Goal: Information Seeking & Learning: Check status

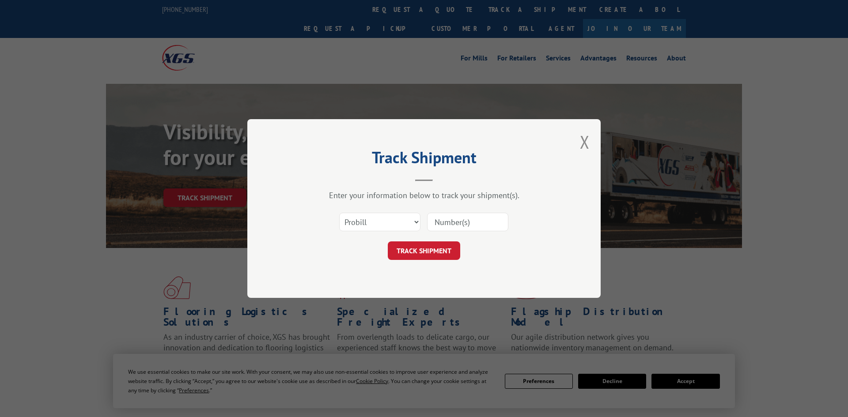
click at [361, 227] on select "Select category... Probill BOL PO" at bounding box center [379, 222] width 81 height 19
select select "po"
click at [339, 214] on select "Select category... Probill BOL PO" at bounding box center [379, 222] width 81 height 19
click at [475, 223] on input at bounding box center [467, 222] width 81 height 19
paste input "297458224"
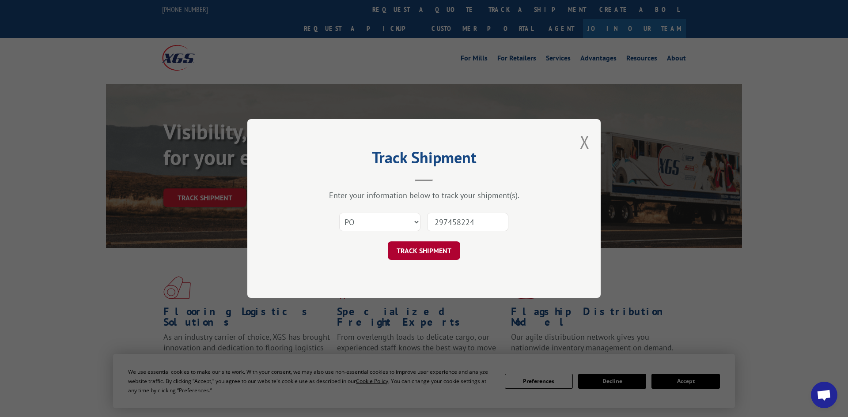
type input "297458224"
click at [425, 252] on button "TRACK SHIPMENT" at bounding box center [424, 250] width 72 height 19
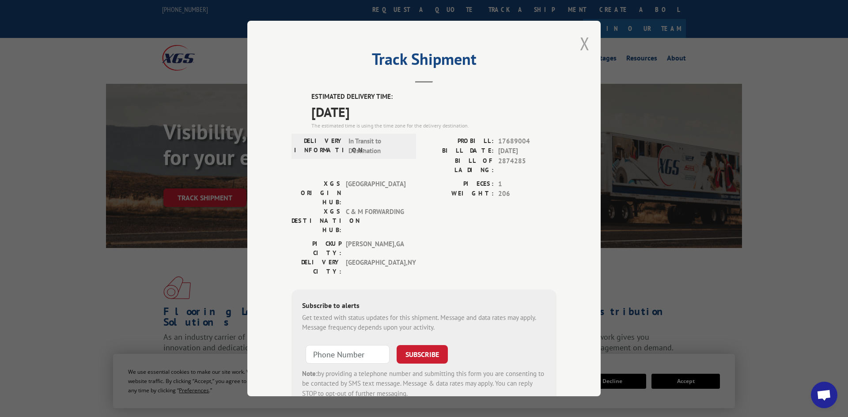
click at [582, 41] on button "Close modal" at bounding box center [585, 43] width 10 height 23
